Goal: Information Seeking & Learning: Learn about a topic

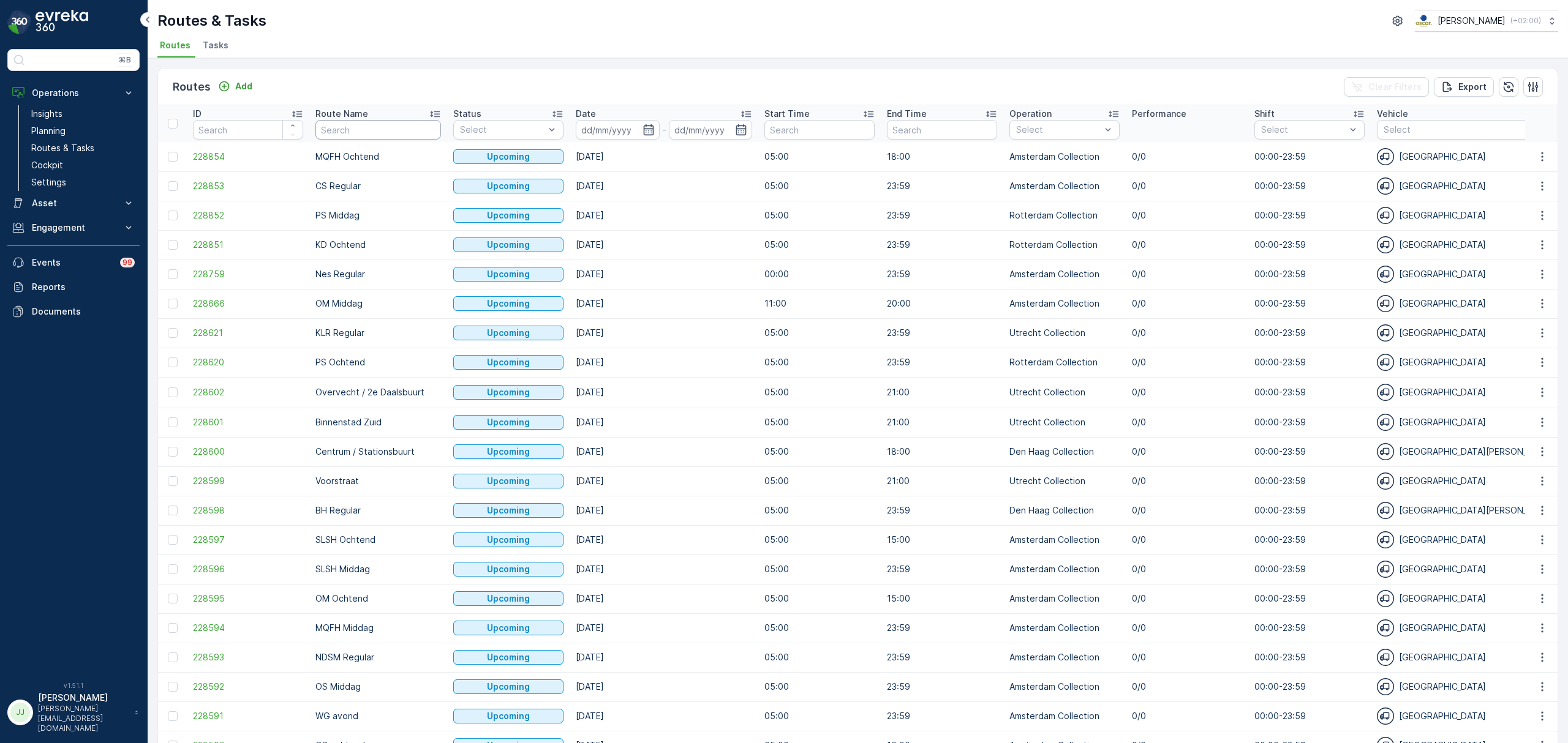
click at [341, 126] on input "text" at bounding box center [378, 130] width 126 height 20
type input "vo"
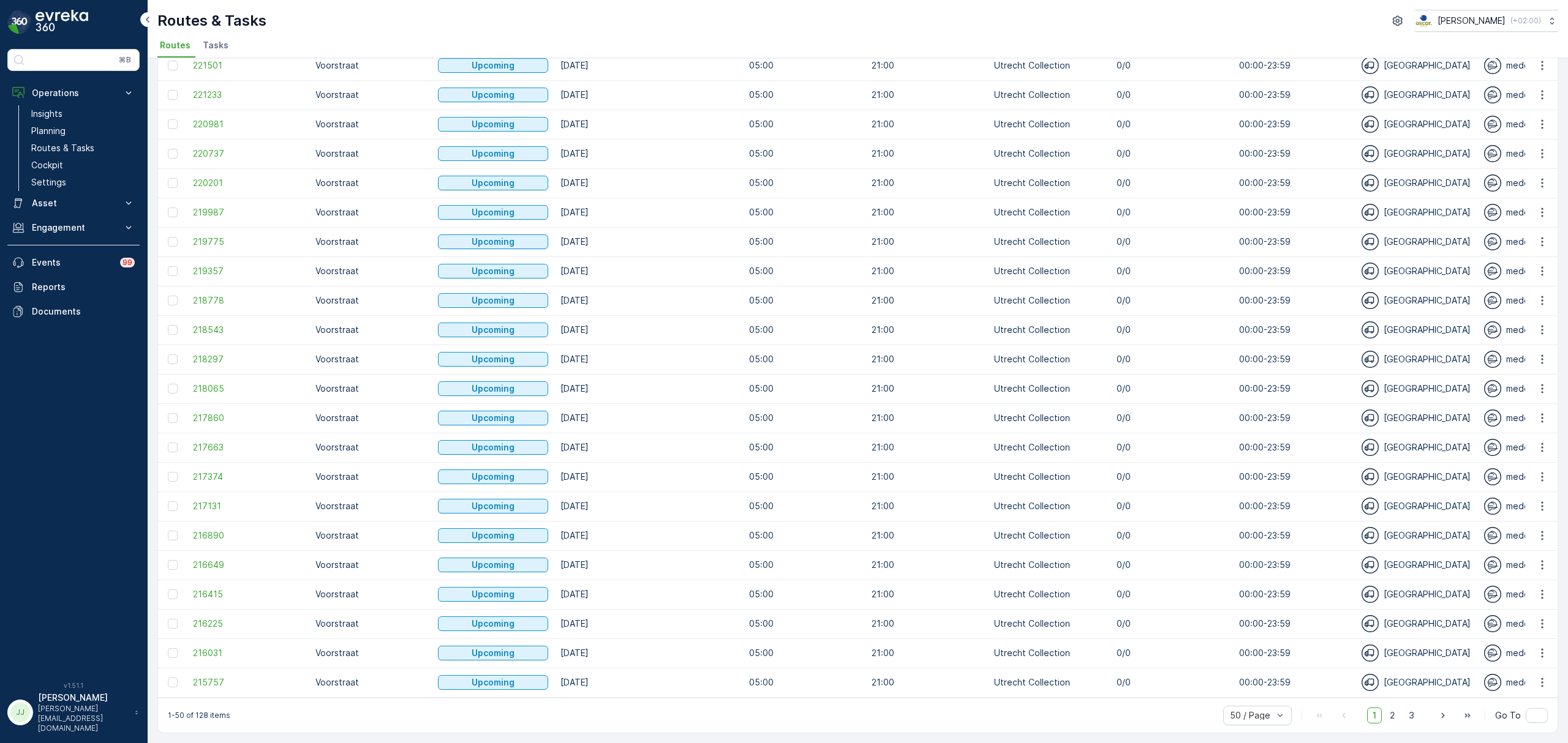
scroll to position [920, 0]
click at [1394, 720] on span "2" at bounding box center [1392, 716] width 17 height 16
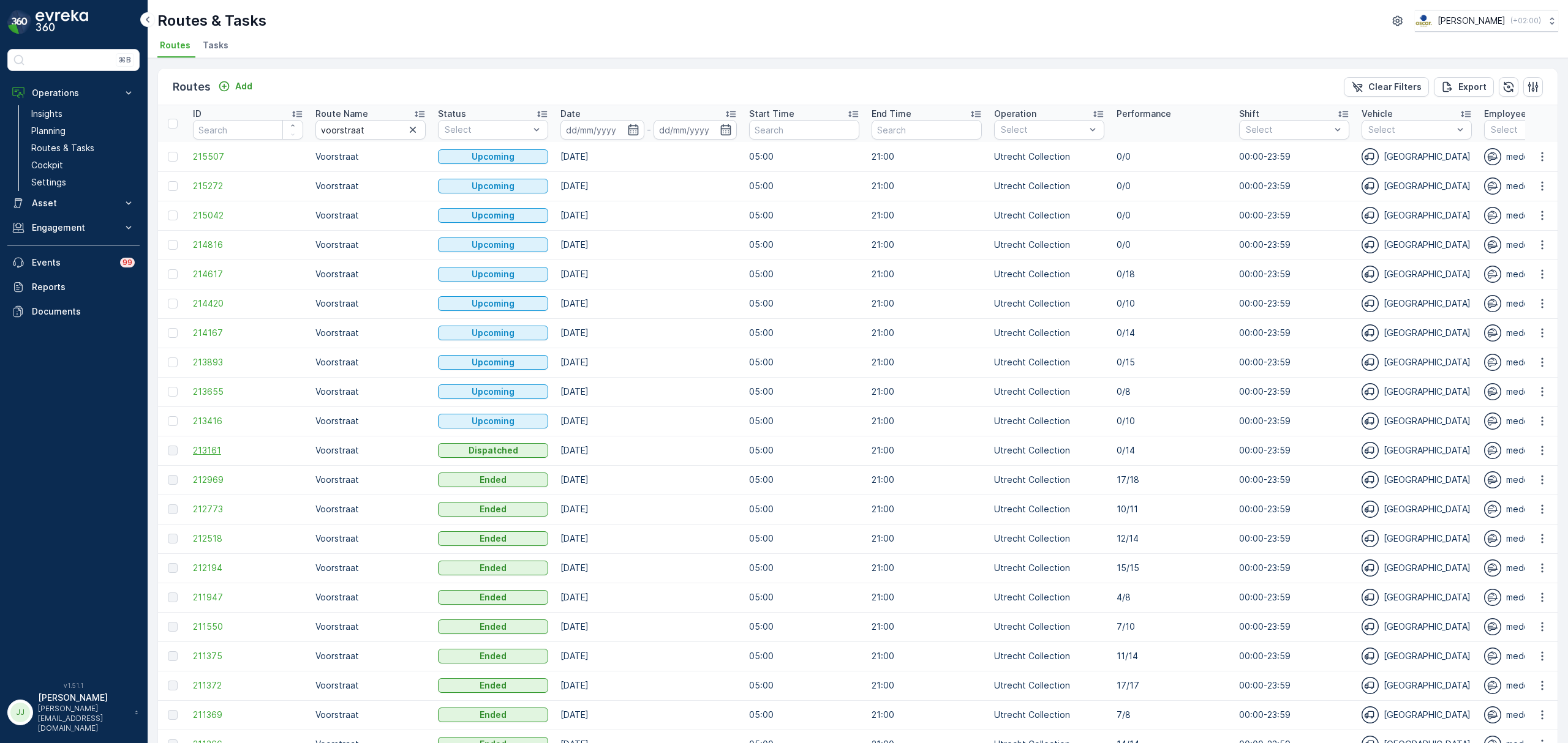
click at [221, 453] on span "213161" at bounding box center [248, 451] width 110 height 12
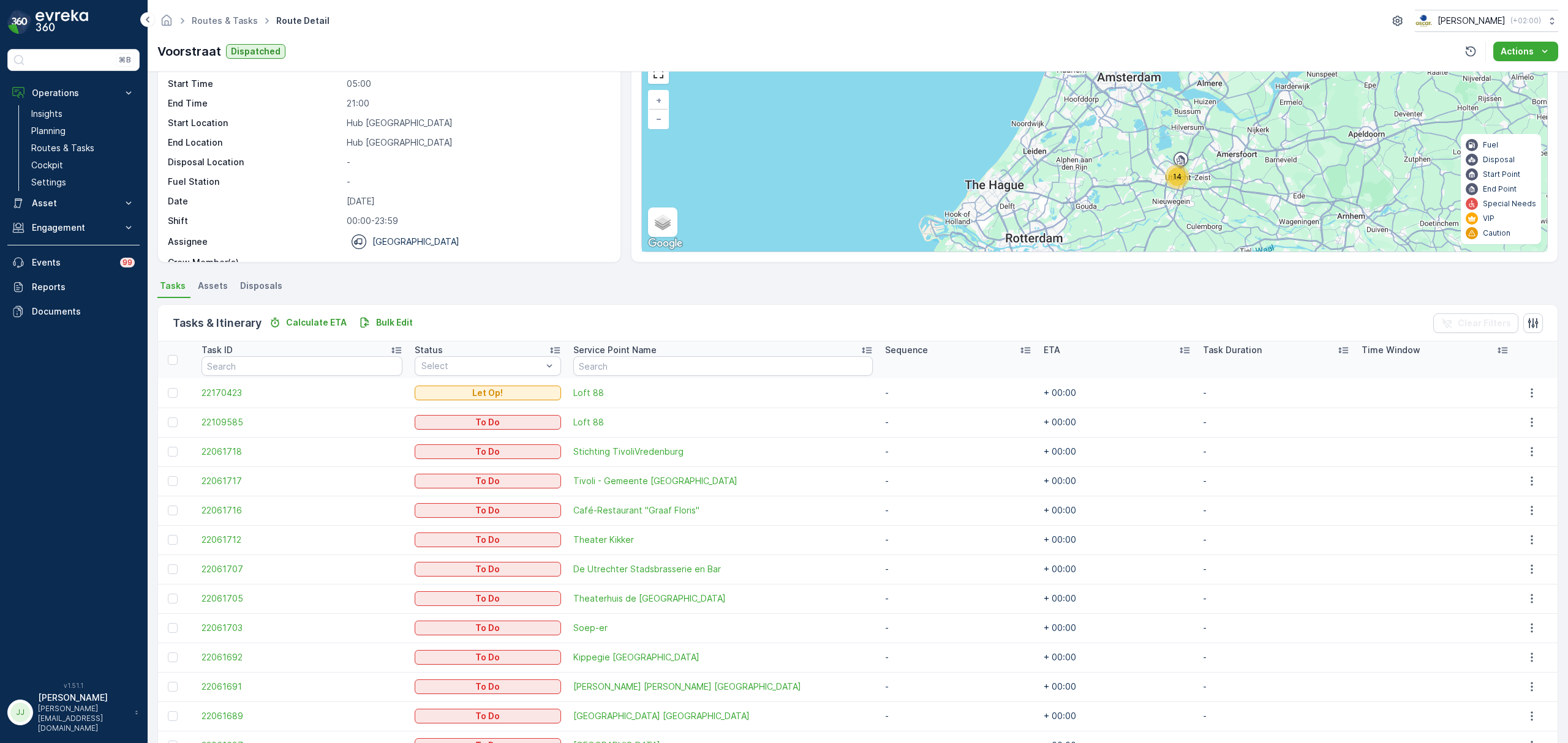
scroll to position [162, 0]
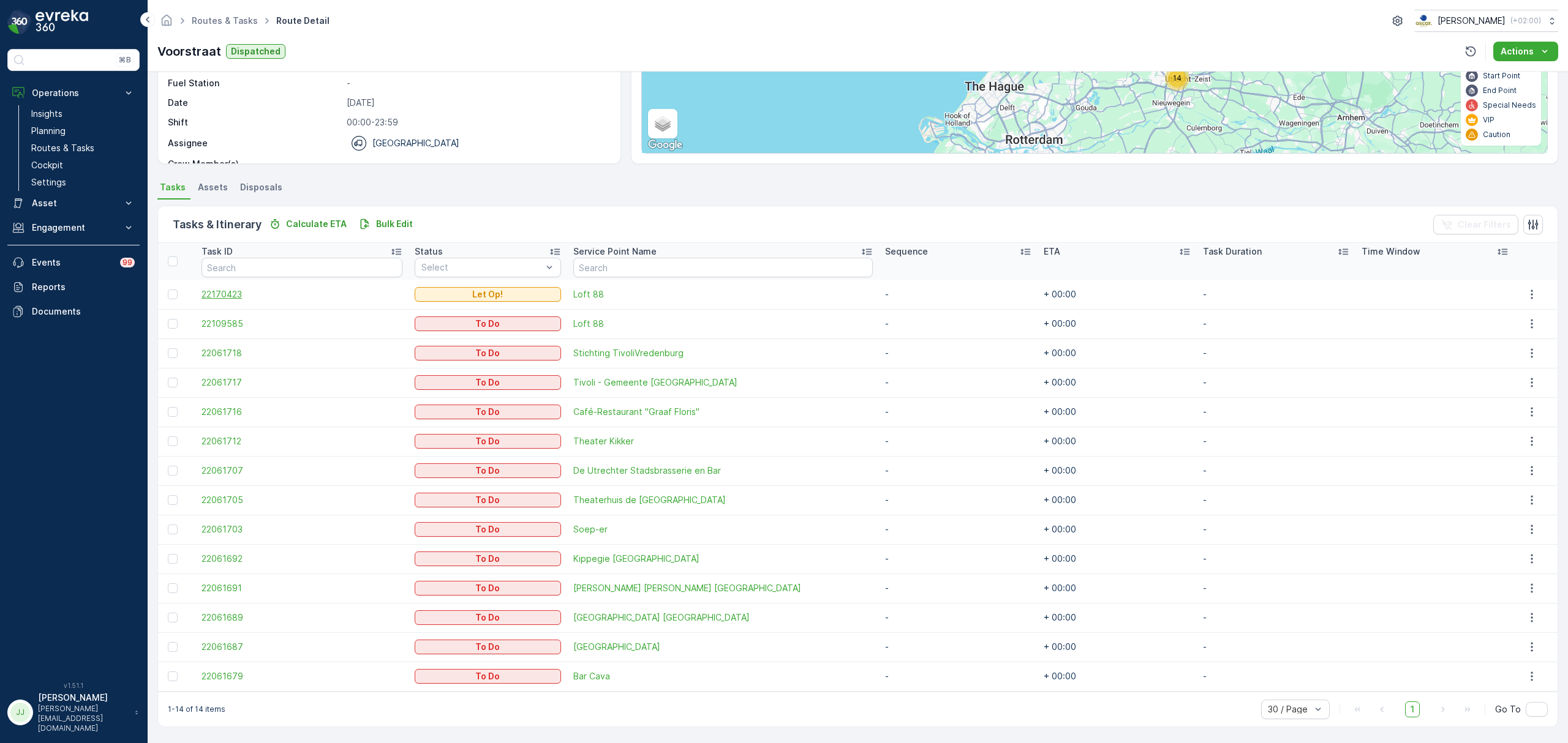
click at [231, 296] on span "22170423" at bounding box center [302, 294] width 201 height 12
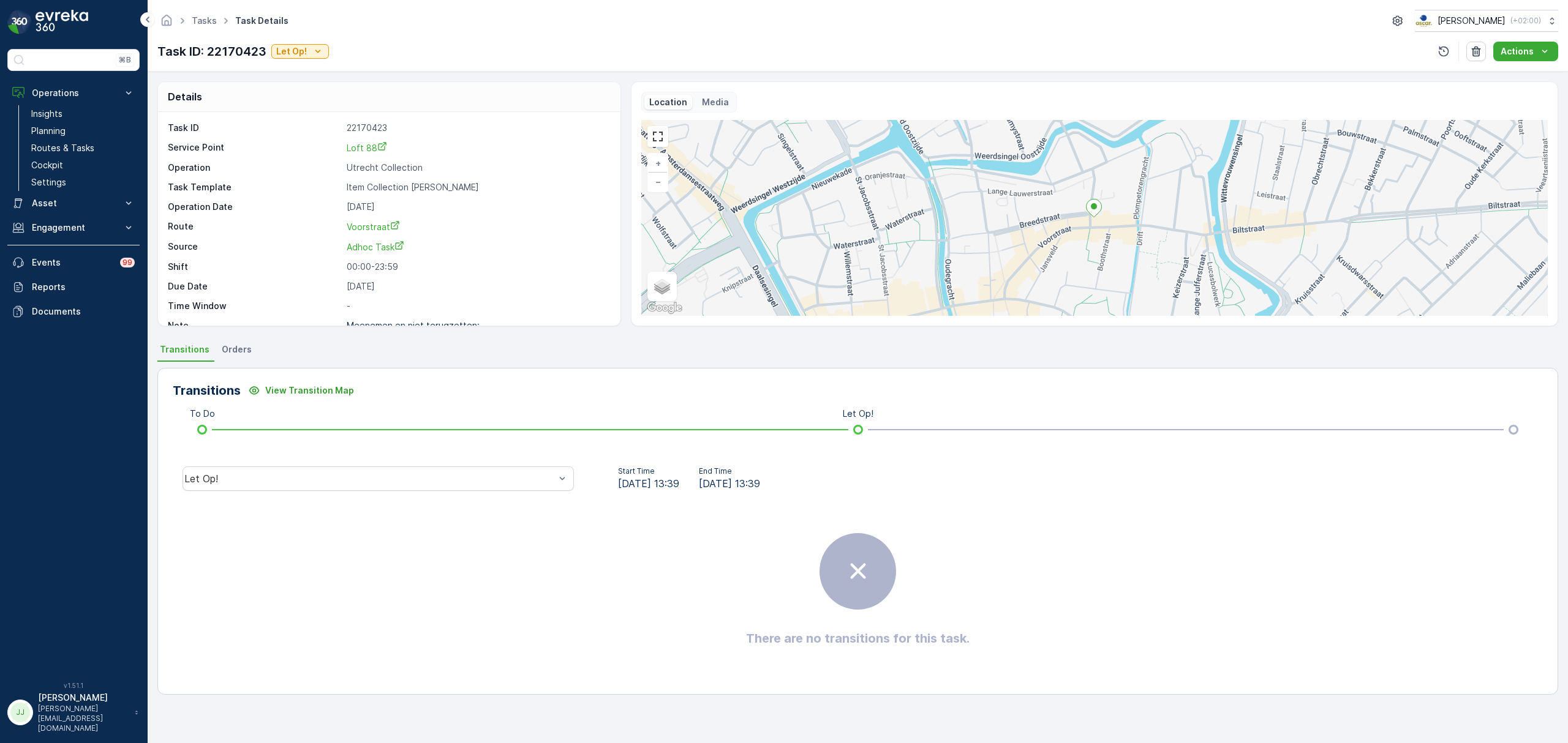
scroll to position [17, 0]
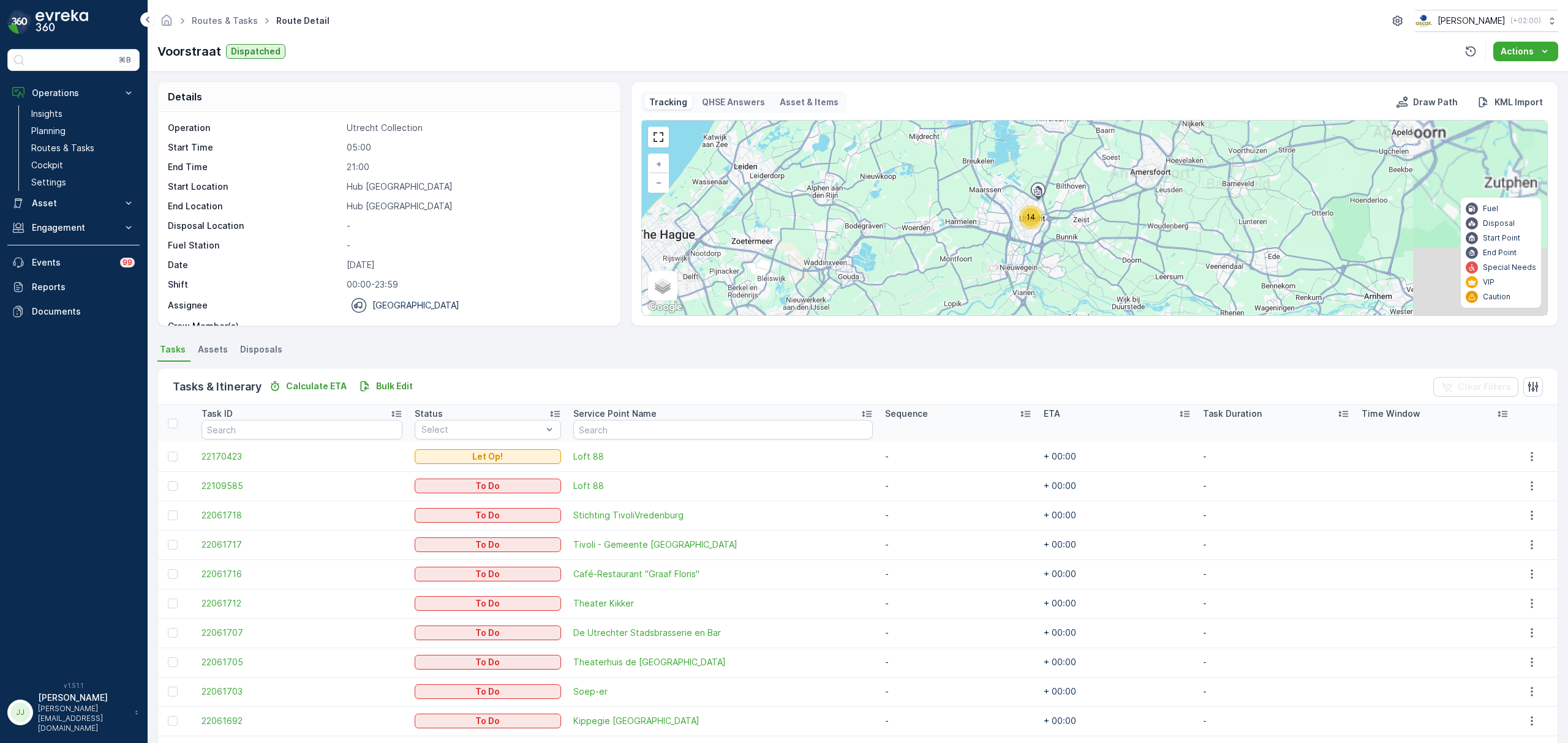
drag, startPoint x: 1115, startPoint y: 246, endPoint x: 941, endPoint y: 256, distance: 174.3
click at [941, 256] on div "14 + − Satellite Roadmap Terrain Hybrid Leaflet Keyboard shortcuts Map Data Map…" at bounding box center [1094, 218] width 905 height 195
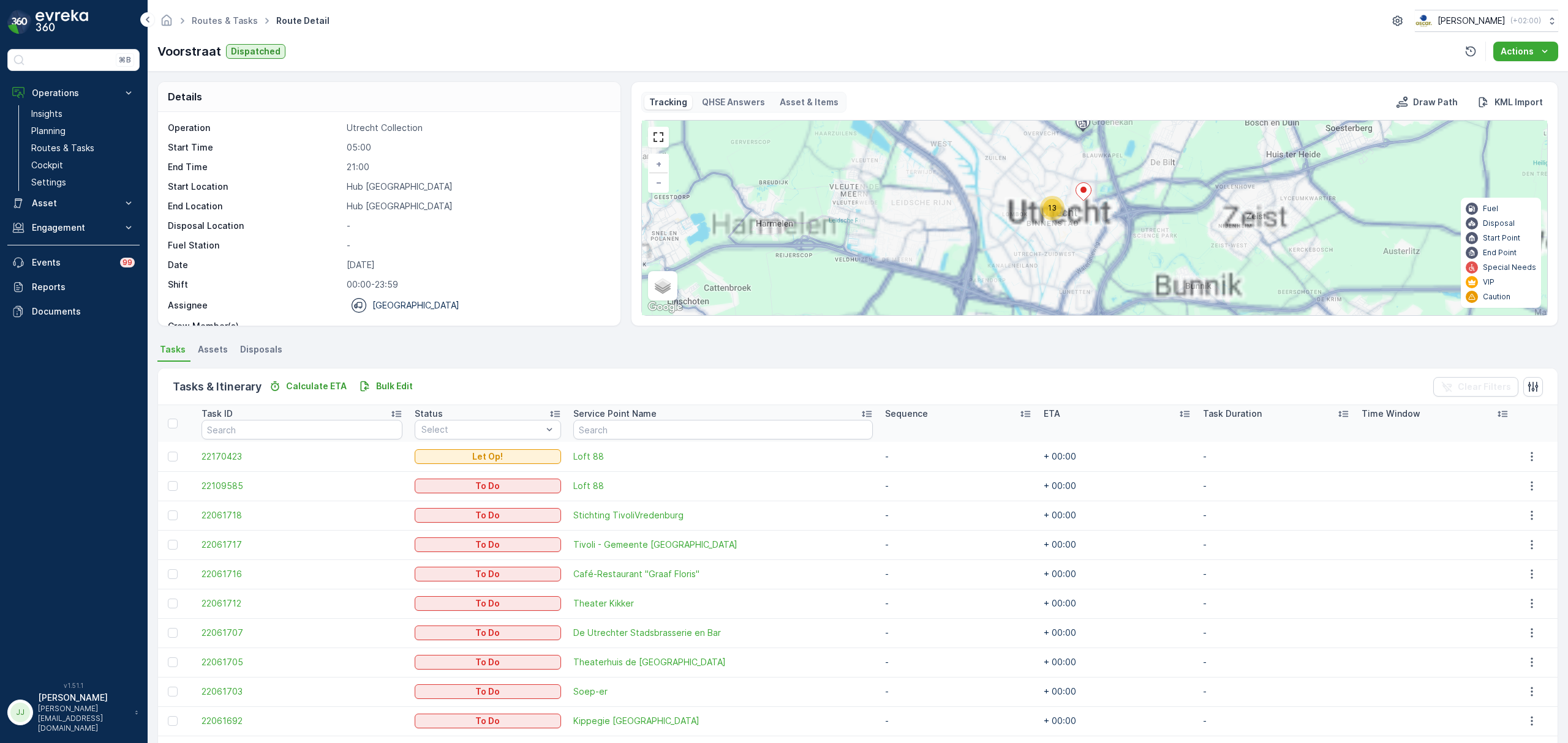
drag, startPoint x: 1022, startPoint y: 240, endPoint x: 894, endPoint y: 271, distance: 131.7
click at [888, 280] on div "14 13 + − Satellite Roadmap Terrain Hybrid Leaflet Keyboard shortcuts Map Data …" at bounding box center [1094, 218] width 905 height 195
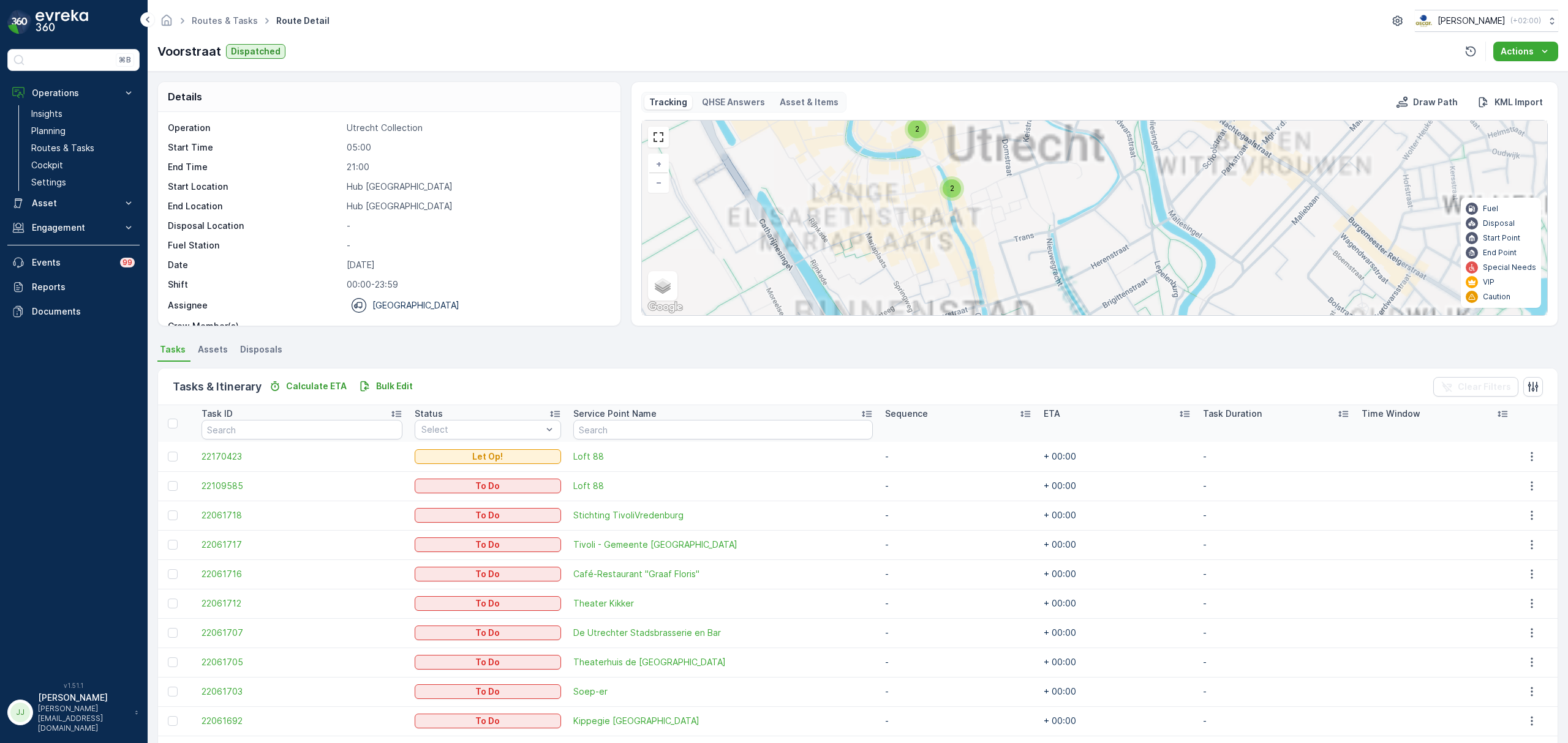
drag, startPoint x: 996, startPoint y: 213, endPoint x: 982, endPoint y: 200, distance: 19.1
click at [982, 200] on div "3 4 5 3 3 2 2 + − Satellite Roadmap Terrain Hybrid Leaflet Keyboard shortcuts M…" at bounding box center [1094, 218] width 905 height 195
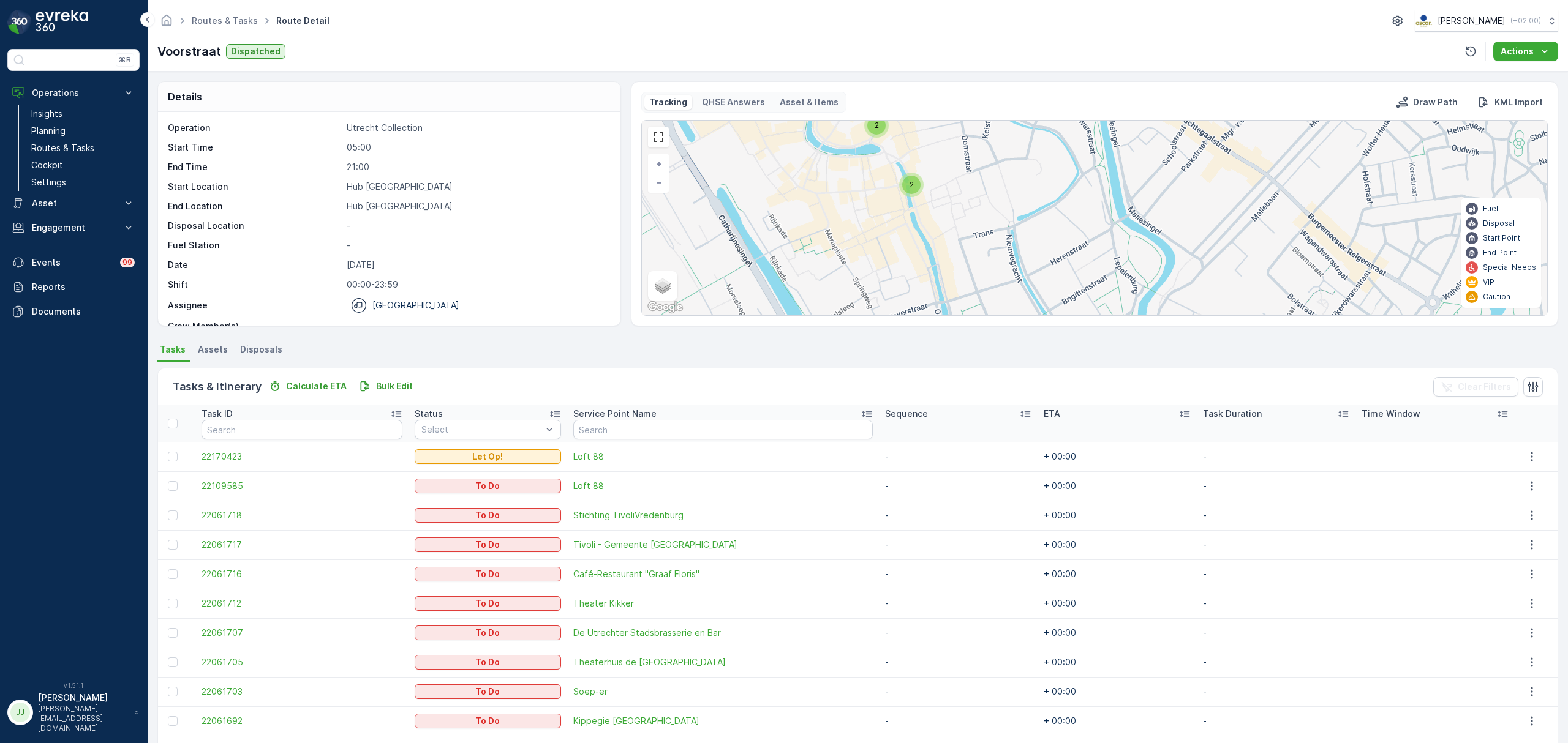
drag, startPoint x: 991, startPoint y: 240, endPoint x: 964, endPoint y: 250, distance: 28.8
click at [964, 250] on div "3 3 2 2 + − Satellite Roadmap Terrain Hybrid Leaflet Keyboard shortcuts Map Dat…" at bounding box center [1094, 218] width 905 height 195
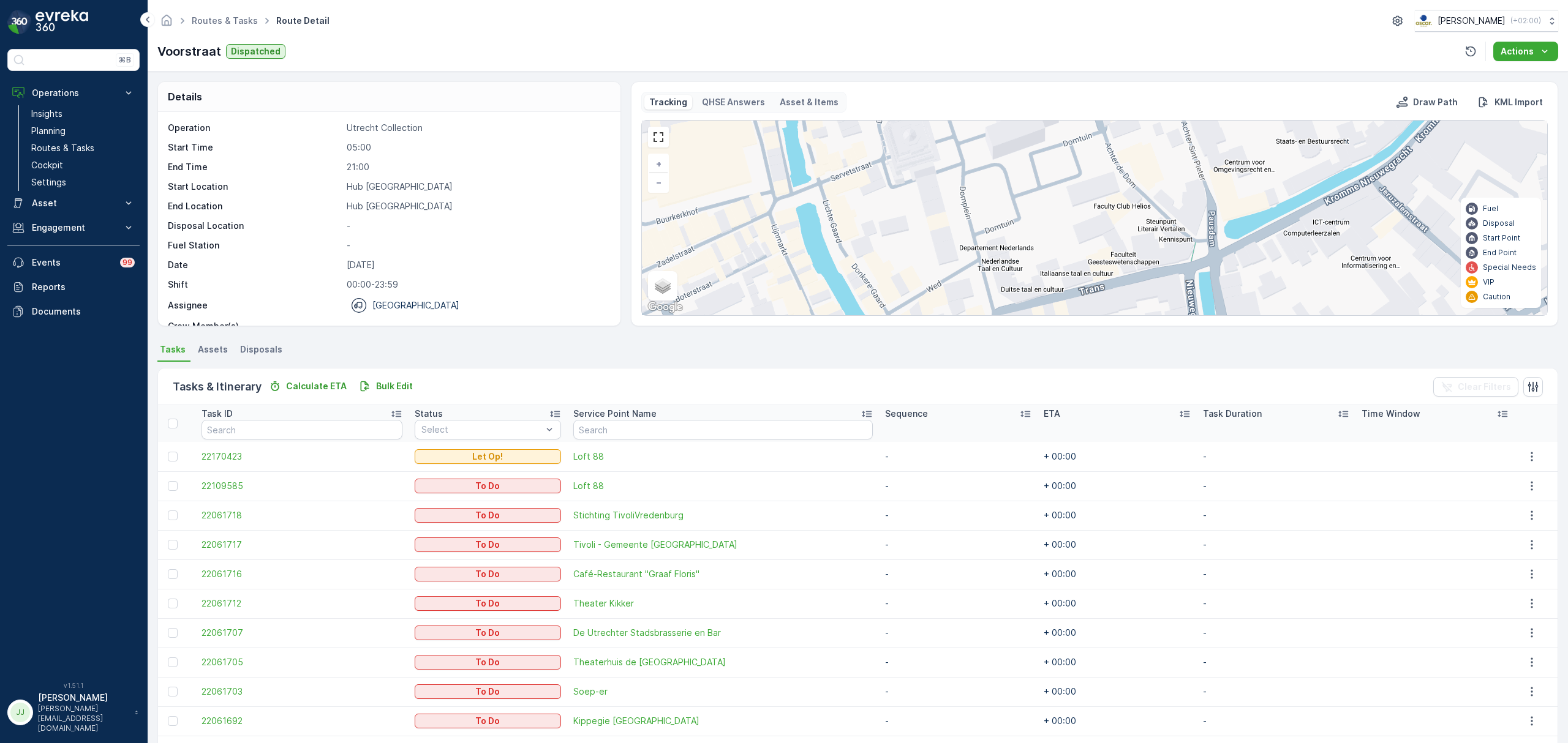
drag, startPoint x: 925, startPoint y: 247, endPoint x: 918, endPoint y: 258, distance: 13.0
click at [918, 258] on div "2 2 + − Satellite Roadmap Terrain Hybrid Leaflet Keyboard shortcuts Map Data Ma…" at bounding box center [1094, 218] width 905 height 195
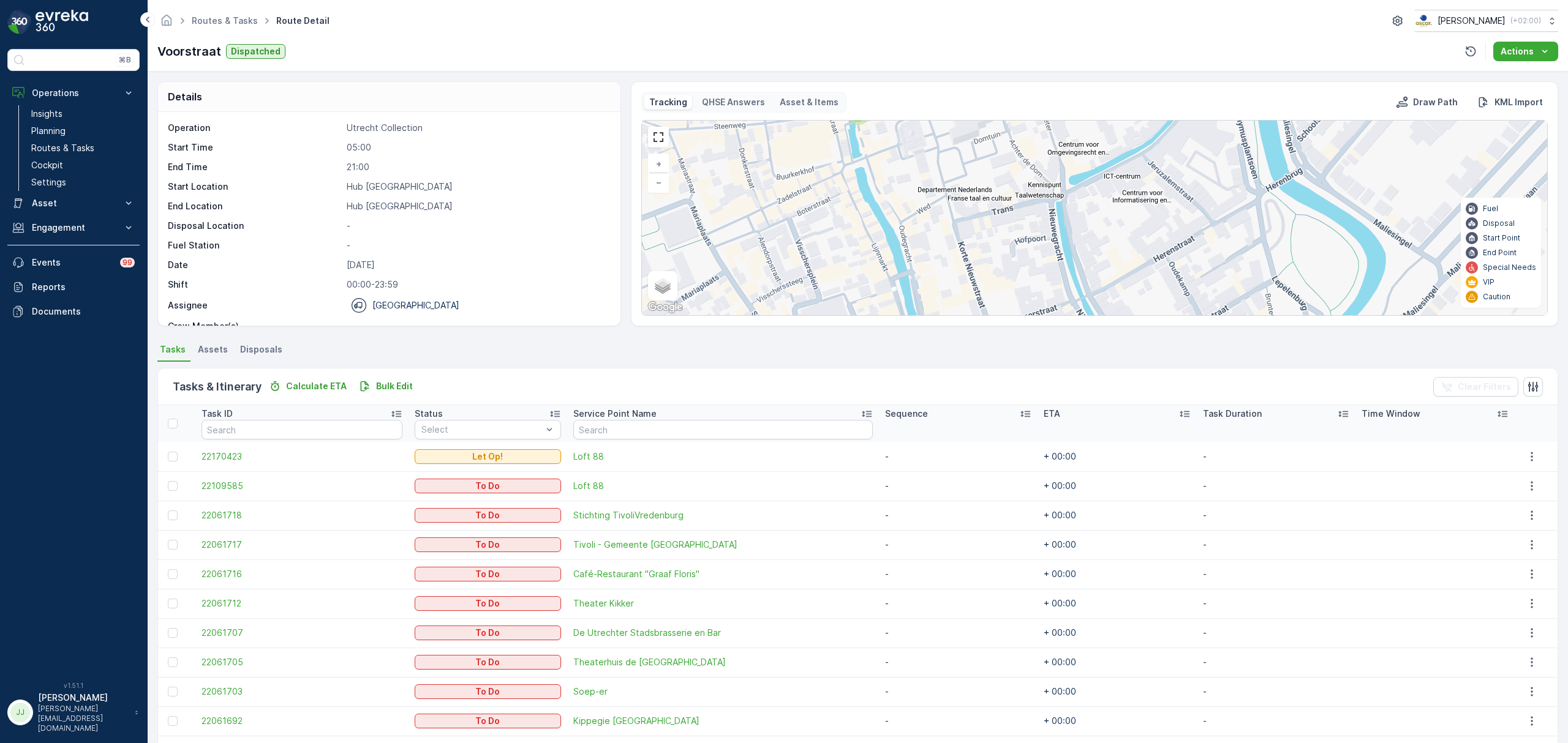
drag, startPoint x: 918, startPoint y: 257, endPoint x: 919, endPoint y: 184, distance: 73.0
click at [919, 184] on div "3 2 2 2 + − Satellite Roadmap Terrain Hybrid Leaflet Keyboard shortcuts Map Dat…" at bounding box center [1094, 218] width 905 height 195
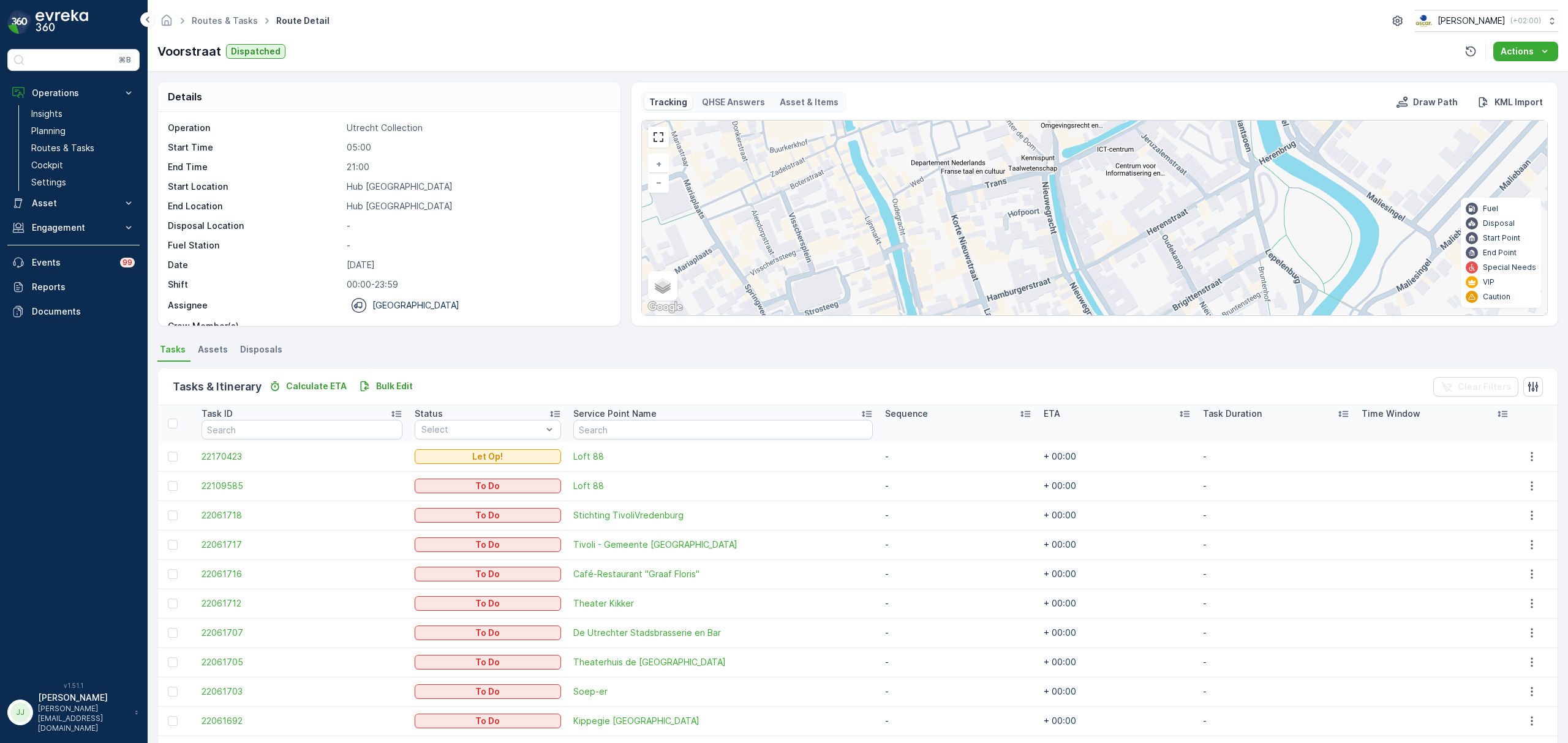
drag, startPoint x: 917, startPoint y: 224, endPoint x: 908, endPoint y: 191, distance: 34.2
click at [908, 191] on div "3 2 2 2 + − Satellite Roadmap Terrain Hybrid Leaflet Keyboard shortcuts Map Dat…" at bounding box center [1094, 218] width 905 height 195
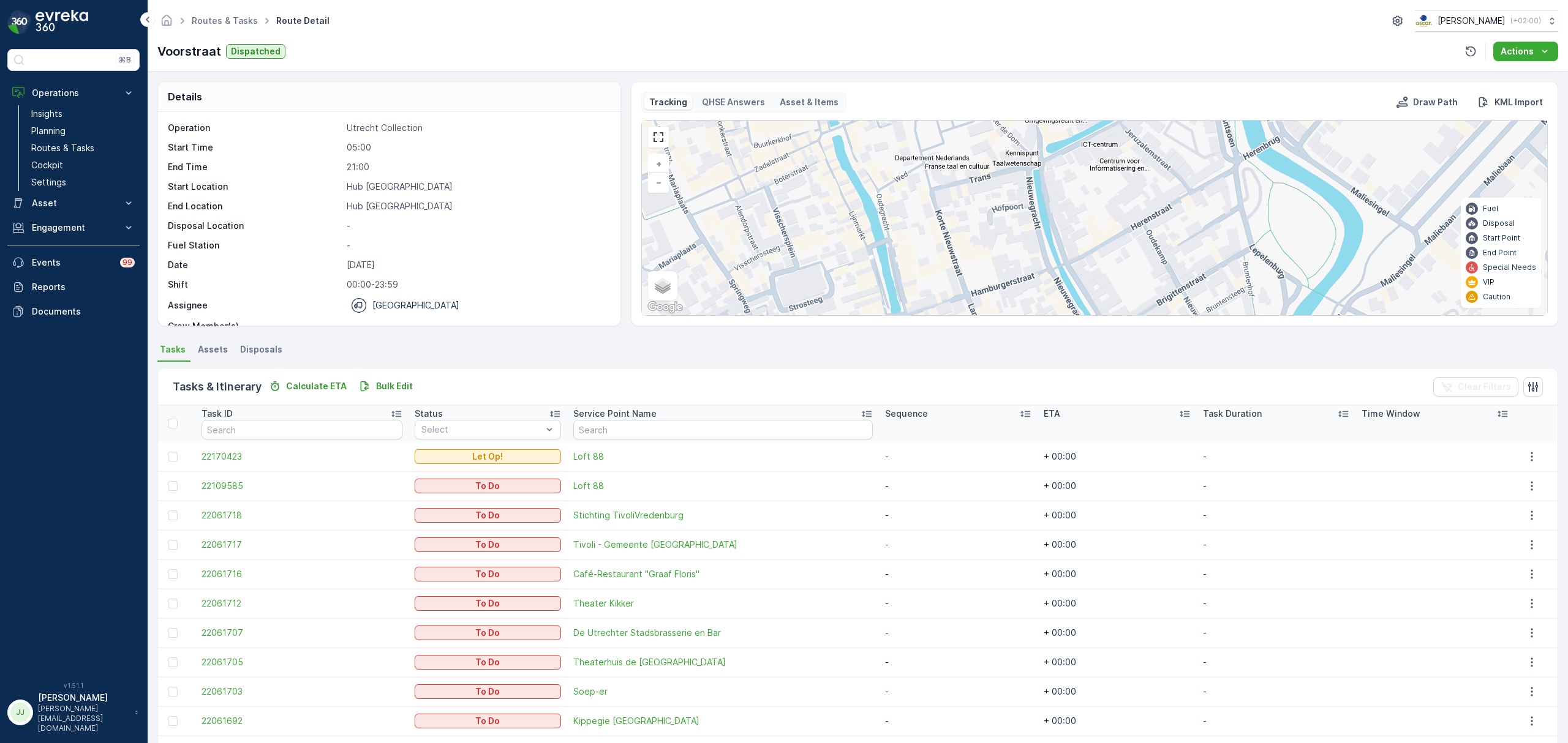
drag, startPoint x: 892, startPoint y: 233, endPoint x: 867, endPoint y: 246, distance: 28.2
click at [867, 246] on div "3 2 2 2 + − Satellite Roadmap Terrain Hybrid Leaflet Keyboard shortcuts Map Dat…" at bounding box center [1094, 218] width 905 height 195
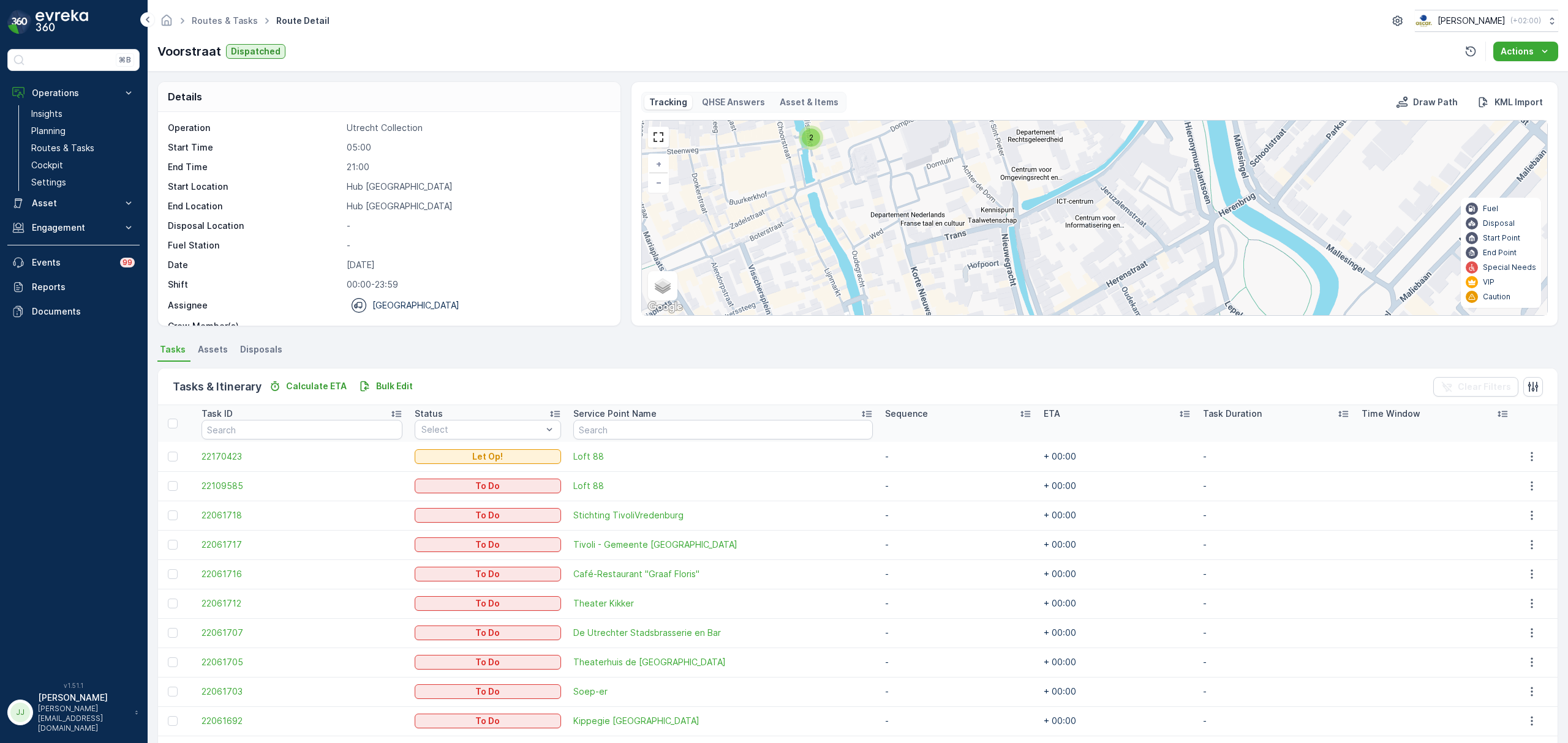
drag, startPoint x: 867, startPoint y: 284, endPoint x: 867, endPoint y: 292, distance: 8.0
click at [867, 292] on div "3 2 2 2 + − Satellite Roadmap Terrain Hybrid Leaflet Keyboard shortcuts Map Dat…" at bounding box center [1094, 218] width 905 height 195
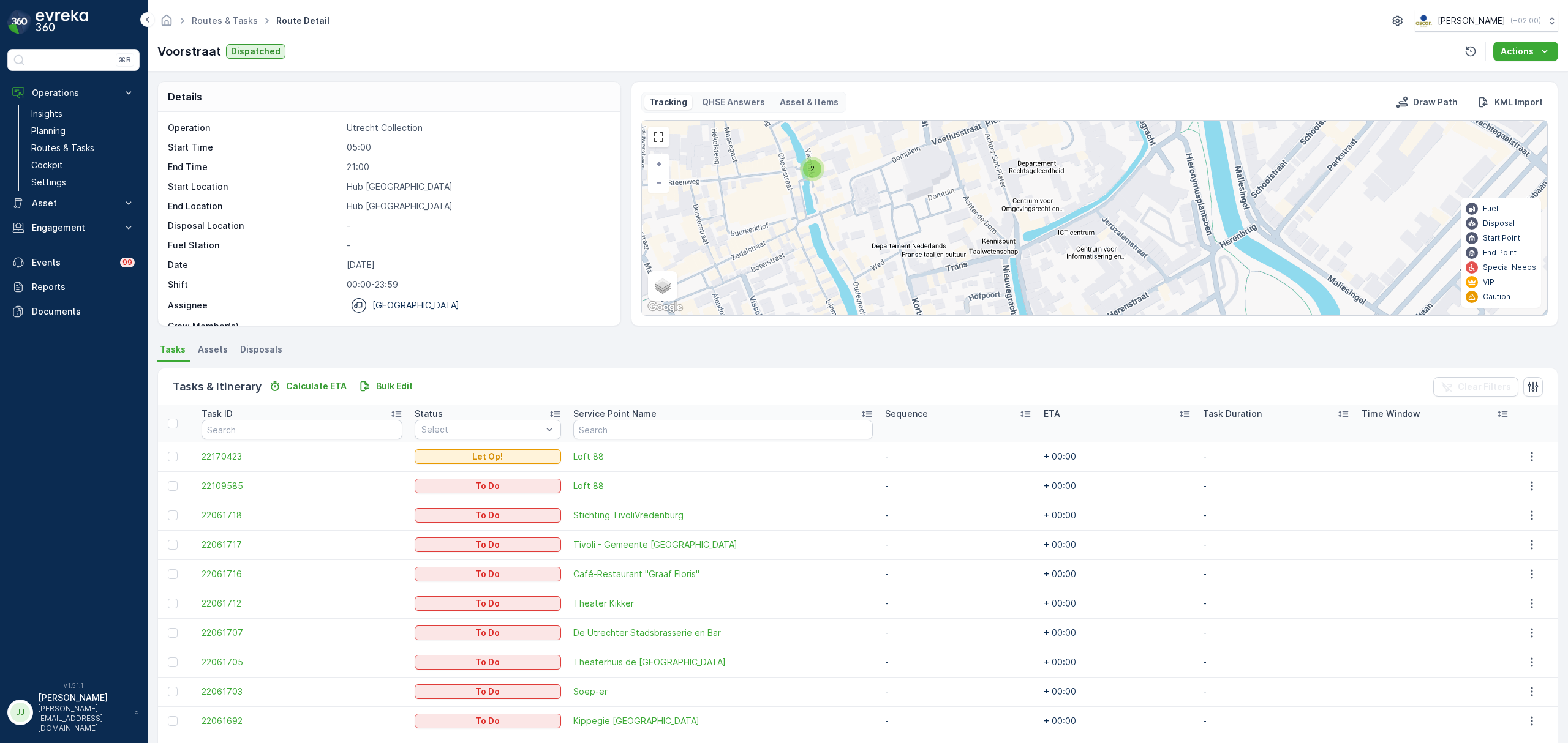
drag, startPoint x: 869, startPoint y: 241, endPoint x: 870, endPoint y: 273, distance: 32.0
click at [870, 273] on div "3 2 2 2 + − Satellite Roadmap Terrain Hybrid Leaflet Keyboard shortcuts Map Dat…" at bounding box center [1094, 218] width 905 height 195
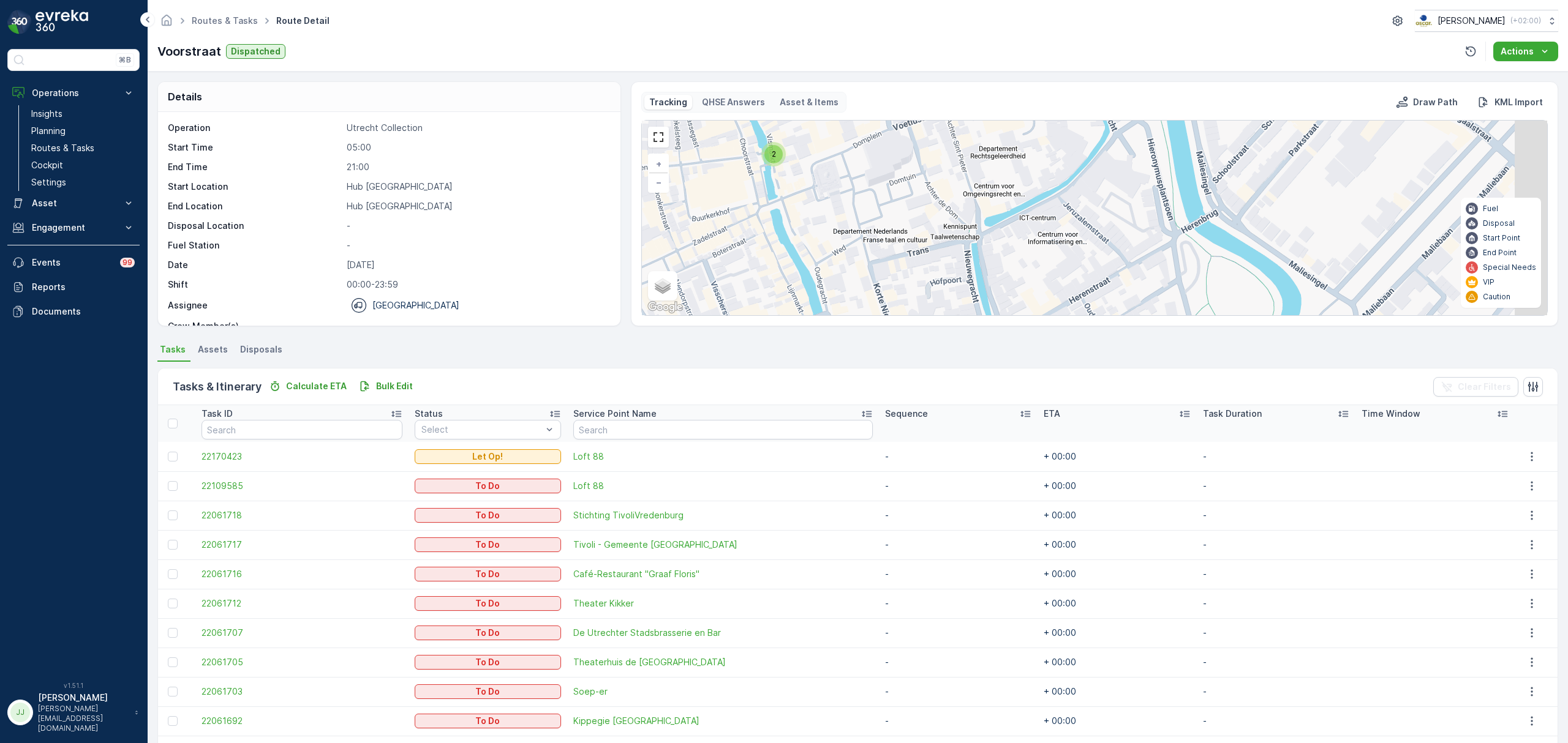
drag, startPoint x: 879, startPoint y: 212, endPoint x: 843, endPoint y: 196, distance: 39.4
click at [843, 196] on div "3 2 2 2 + − Satellite Roadmap Terrain Hybrid Leaflet Keyboard shortcuts Map Dat…" at bounding box center [1094, 218] width 905 height 195
